Goal: Task Accomplishment & Management: Use online tool/utility

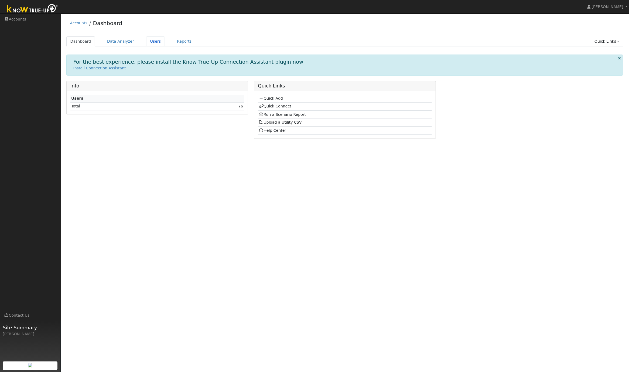
click at [155, 43] on link "Users" at bounding box center [155, 41] width 19 height 10
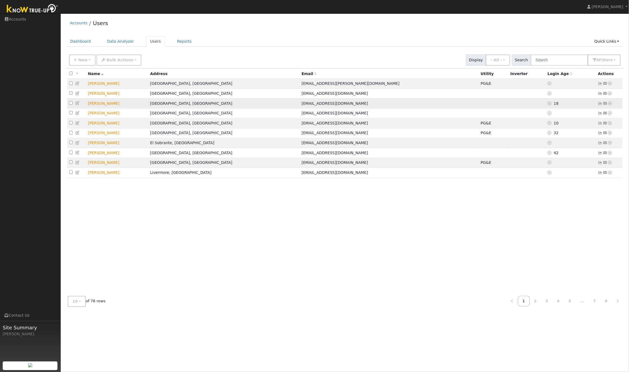
click at [611, 104] on icon at bounding box center [610, 103] width 5 height 4
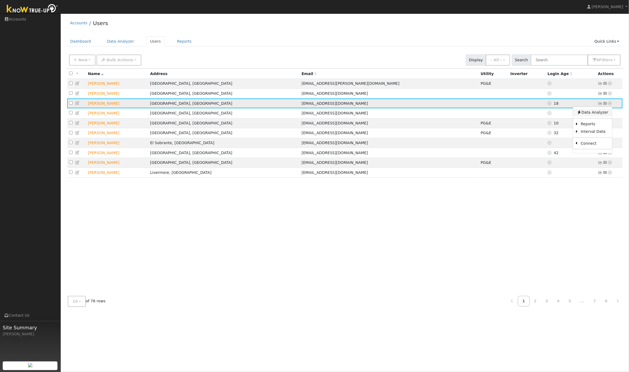
click at [599, 112] on link "Data Analyzer" at bounding box center [592, 113] width 39 height 8
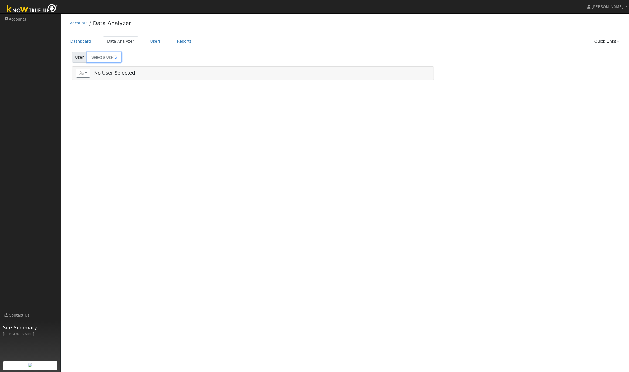
type input "Ayo Atewologun"
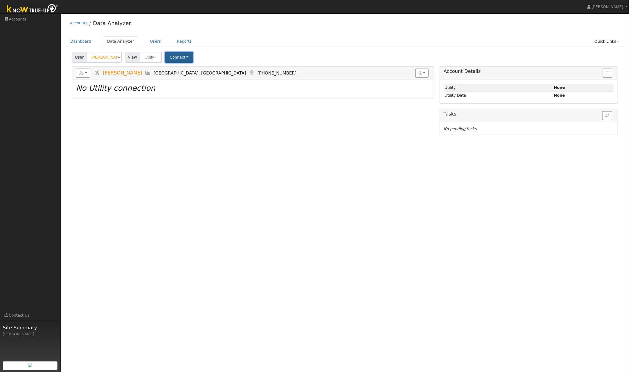
click at [184, 59] on button "Connect" at bounding box center [179, 57] width 28 height 11
click at [274, 54] on div "User Ayo Atewologun Account Default Account Default Account 45 Templar Place, O…" at bounding box center [345, 56] width 548 height 13
click at [181, 60] on button "Connect" at bounding box center [179, 57] width 28 height 11
click at [201, 70] on icon at bounding box center [202, 69] width 2 height 4
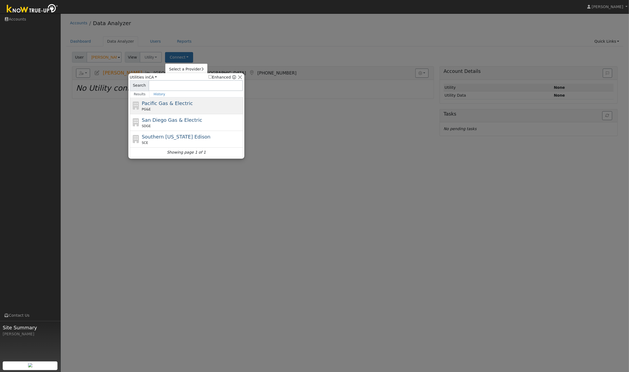
click at [176, 104] on span "Pacific Gas & Electric" at bounding box center [167, 103] width 51 height 6
